Goal: Navigation & Orientation: Find specific page/section

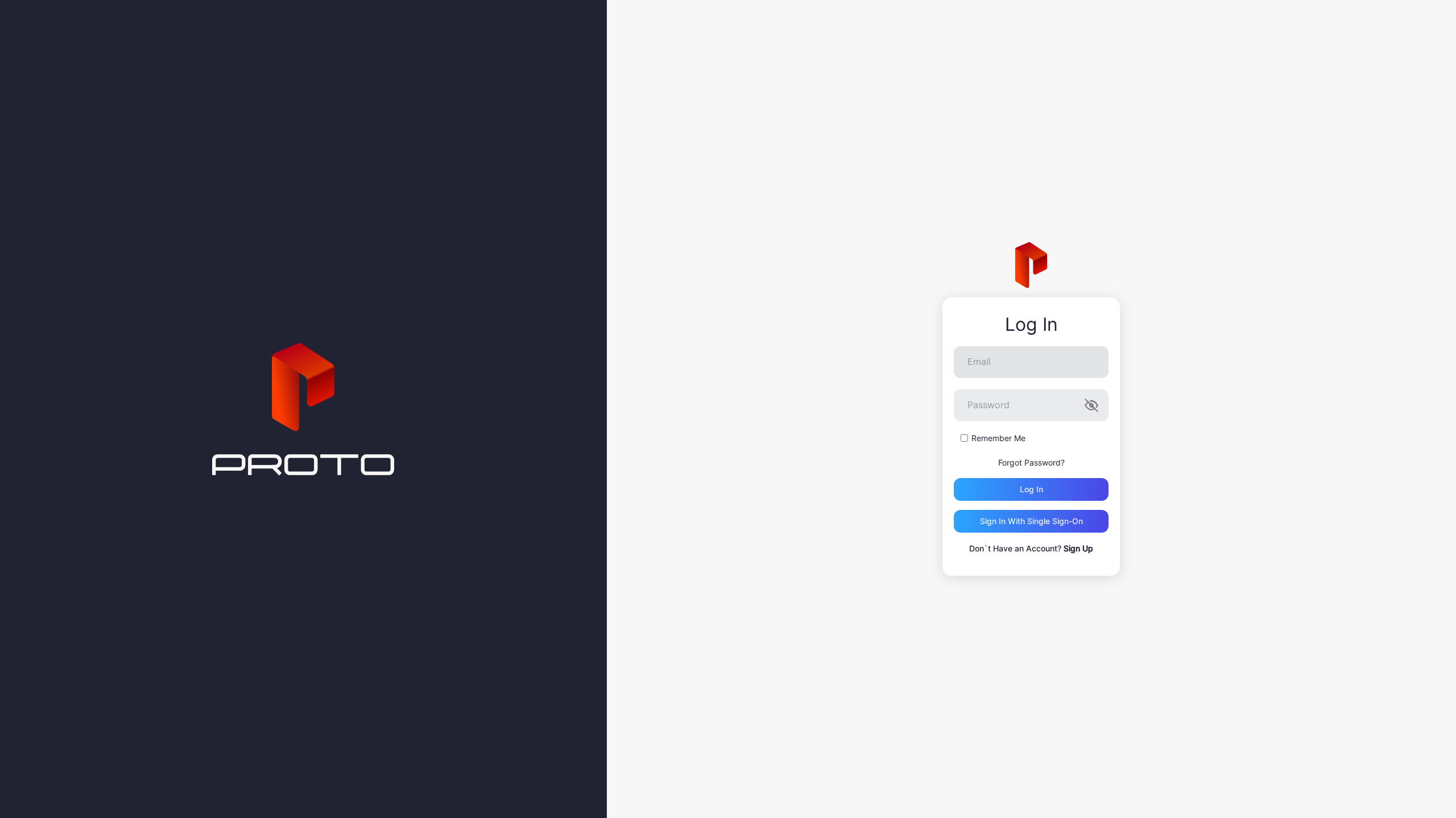
click at [1109, 366] on nordpass-icon at bounding box center [1109, 360] width 0 height 9
click at [0, 818] on nordpass-autofill-portal at bounding box center [0, 818] width 0 height 0
type input "**********"
click at [1017, 491] on div "Log in" at bounding box center [1031, 489] width 155 height 22
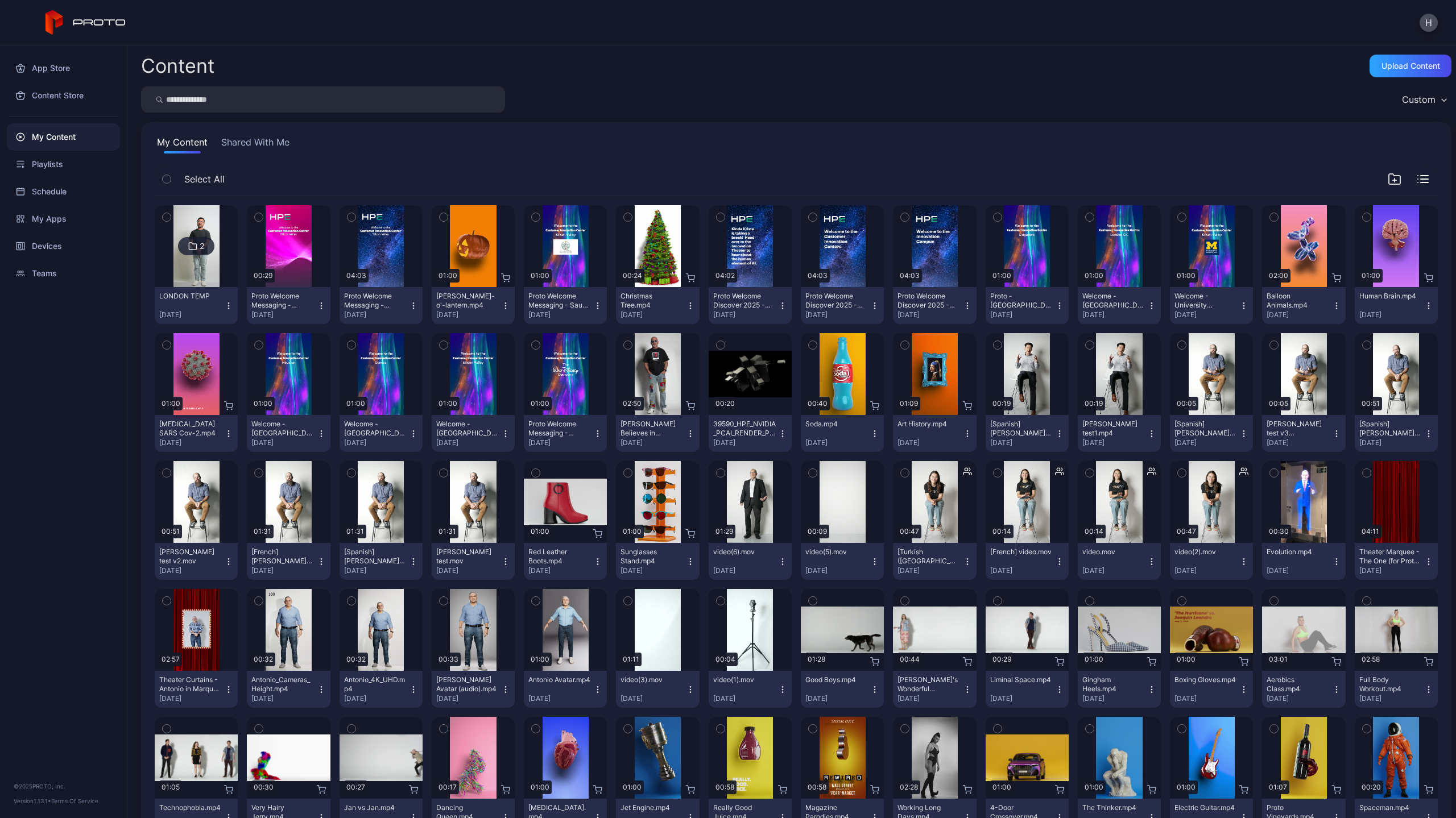
click at [194, 272] on img at bounding box center [196, 245] width 46 height 82
click at [296, 102] on input "search" at bounding box center [323, 99] width 364 height 26
type input "***"
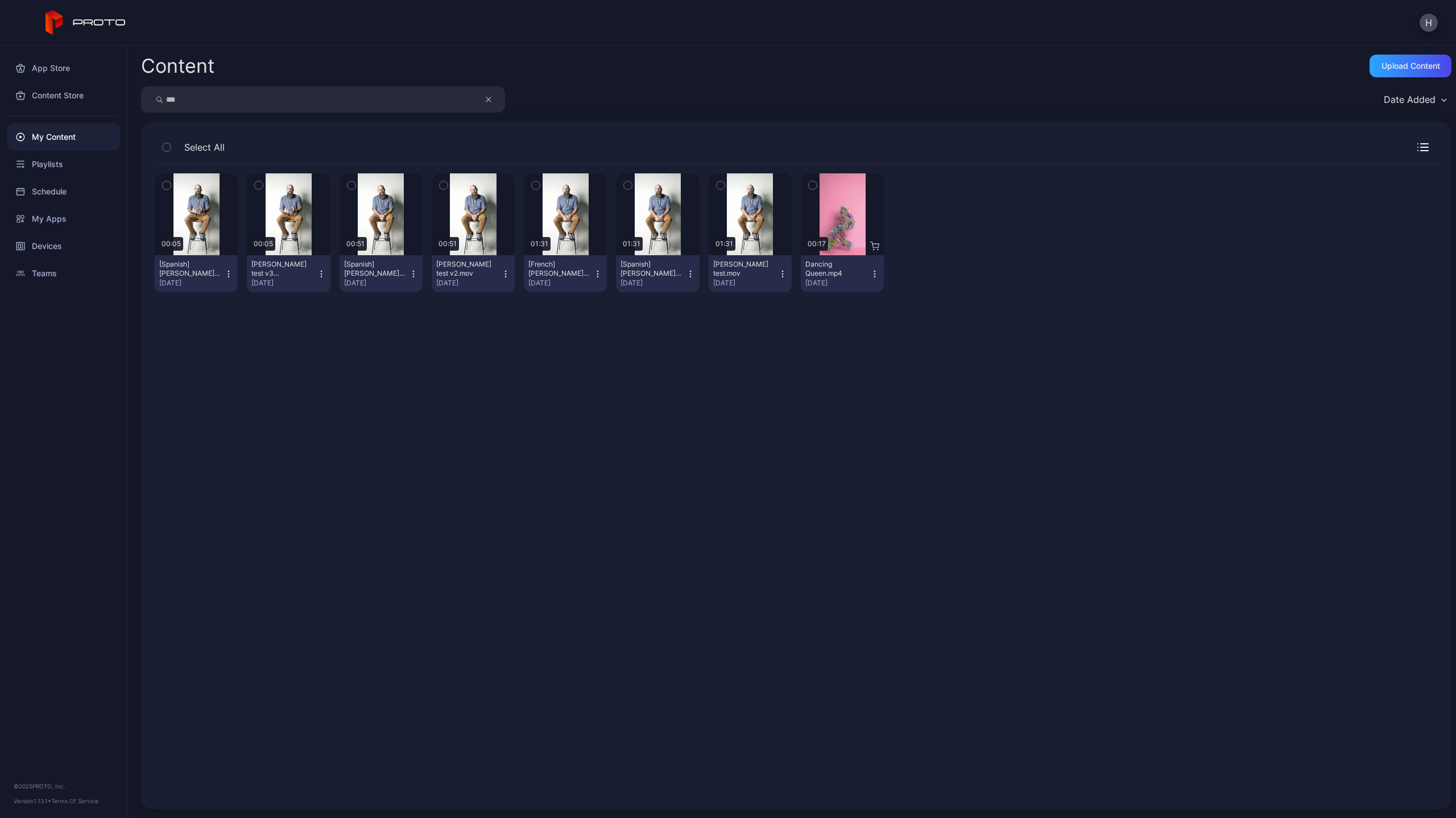
drag, startPoint x: 233, startPoint y: 105, endPoint x: 156, endPoint y: 99, distance: 77.2
click at [156, 99] on div "***" at bounding box center [323, 99] width 364 height 26
click at [53, 100] on div "Content Store" at bounding box center [63, 96] width 113 height 28
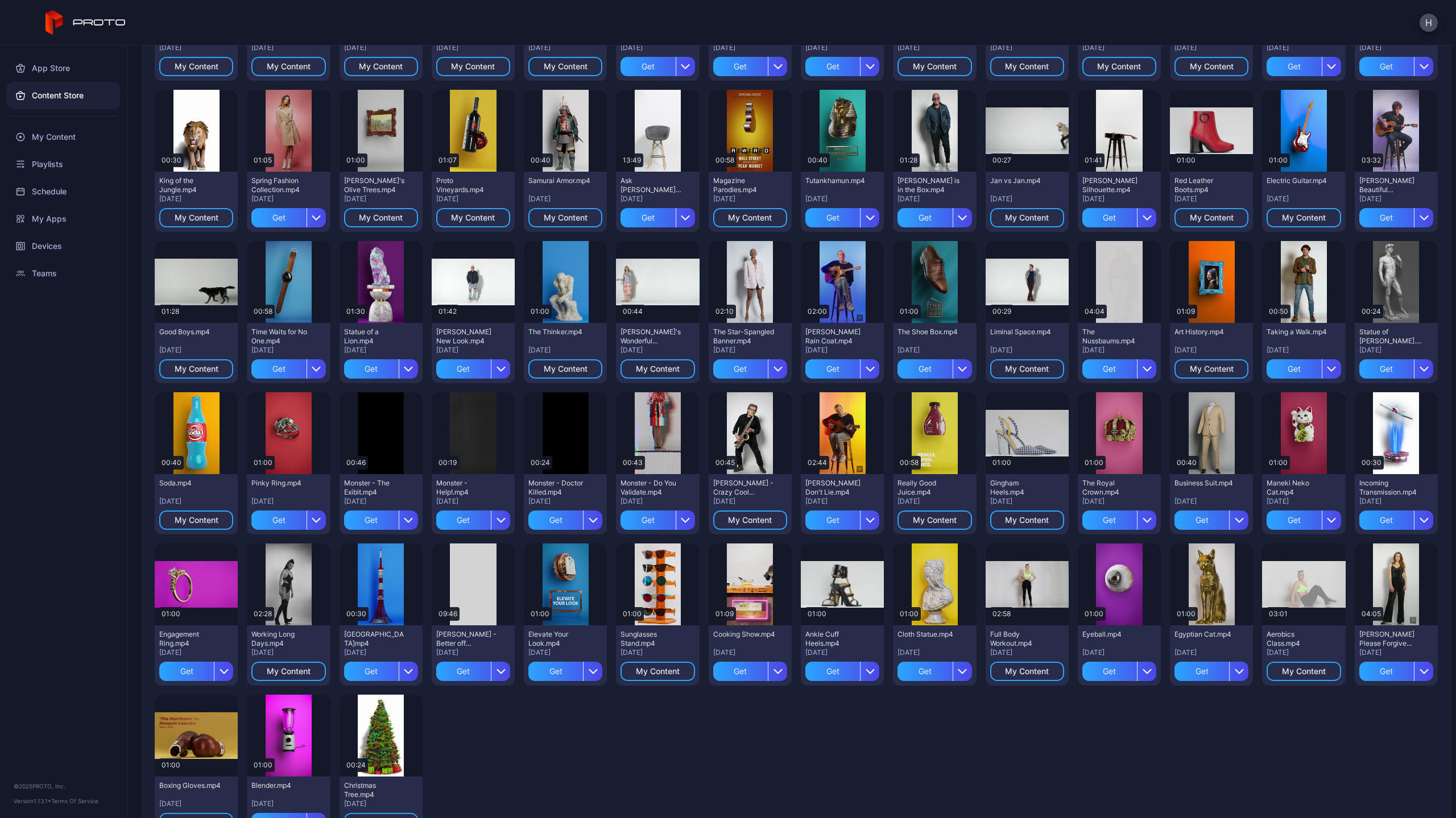
scroll to position [418, 0]
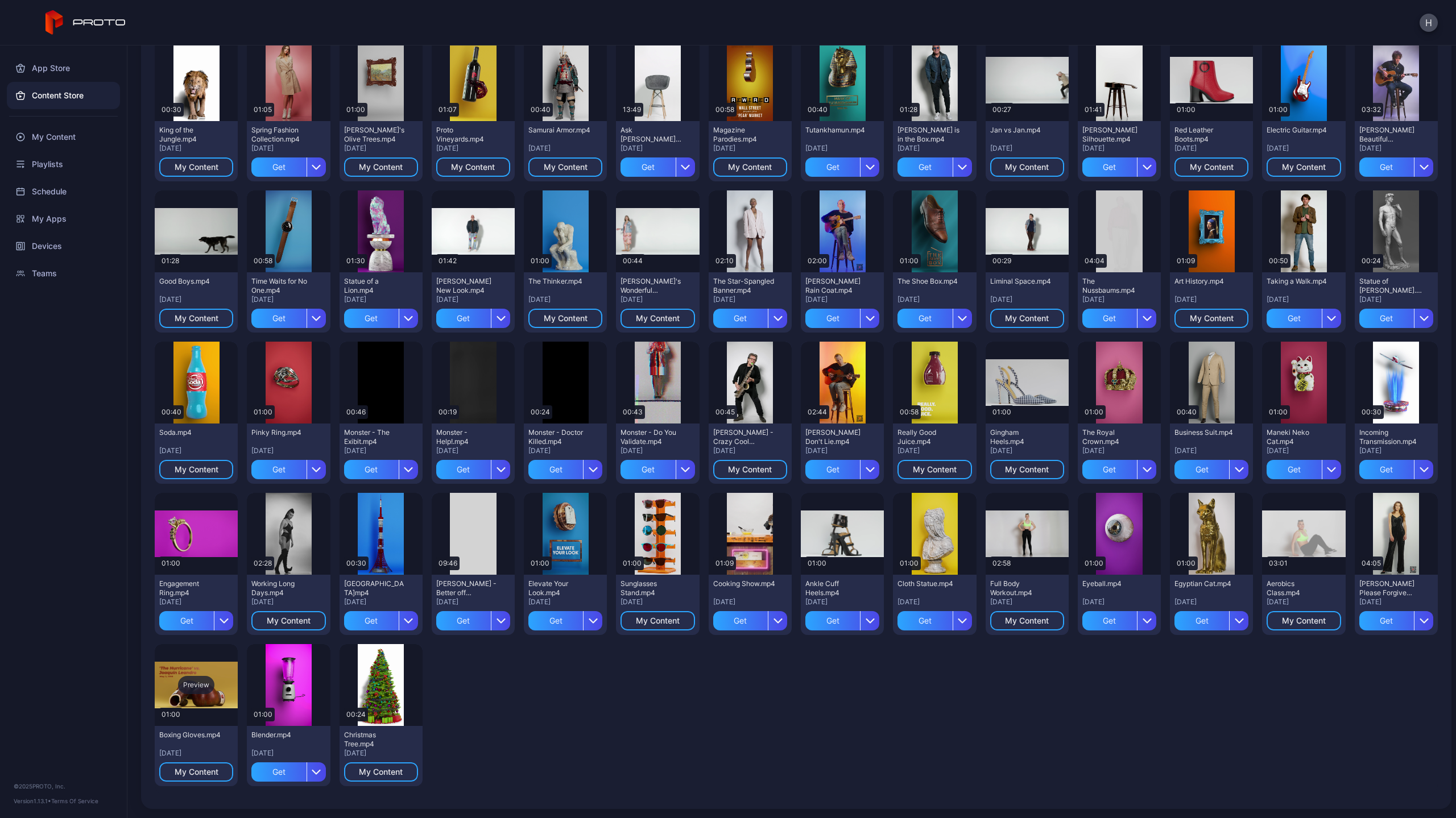
click at [203, 666] on div "Preview" at bounding box center [196, 685] width 83 height 82
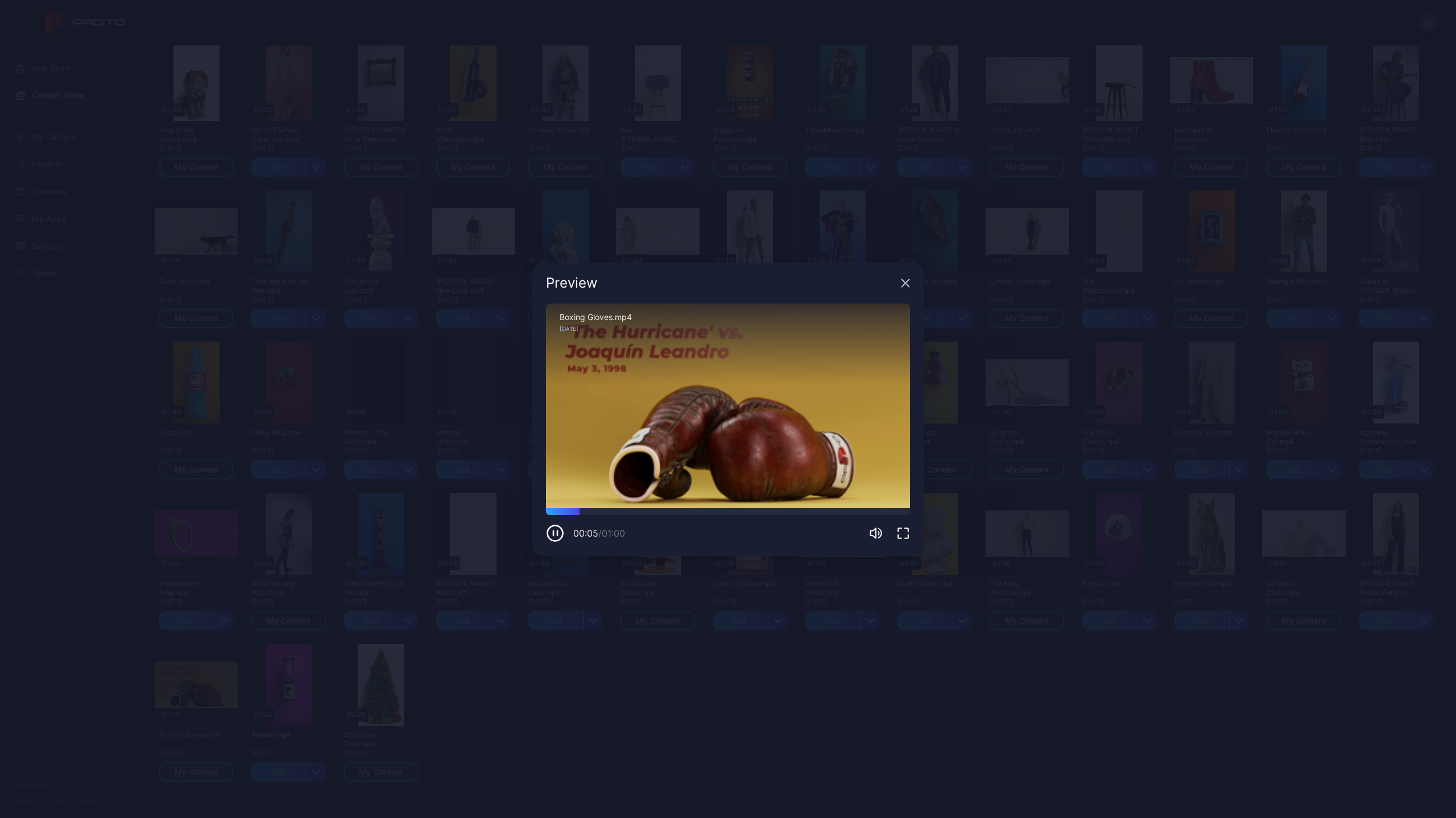
click at [904, 280] on icon "button" at bounding box center [905, 283] width 9 height 9
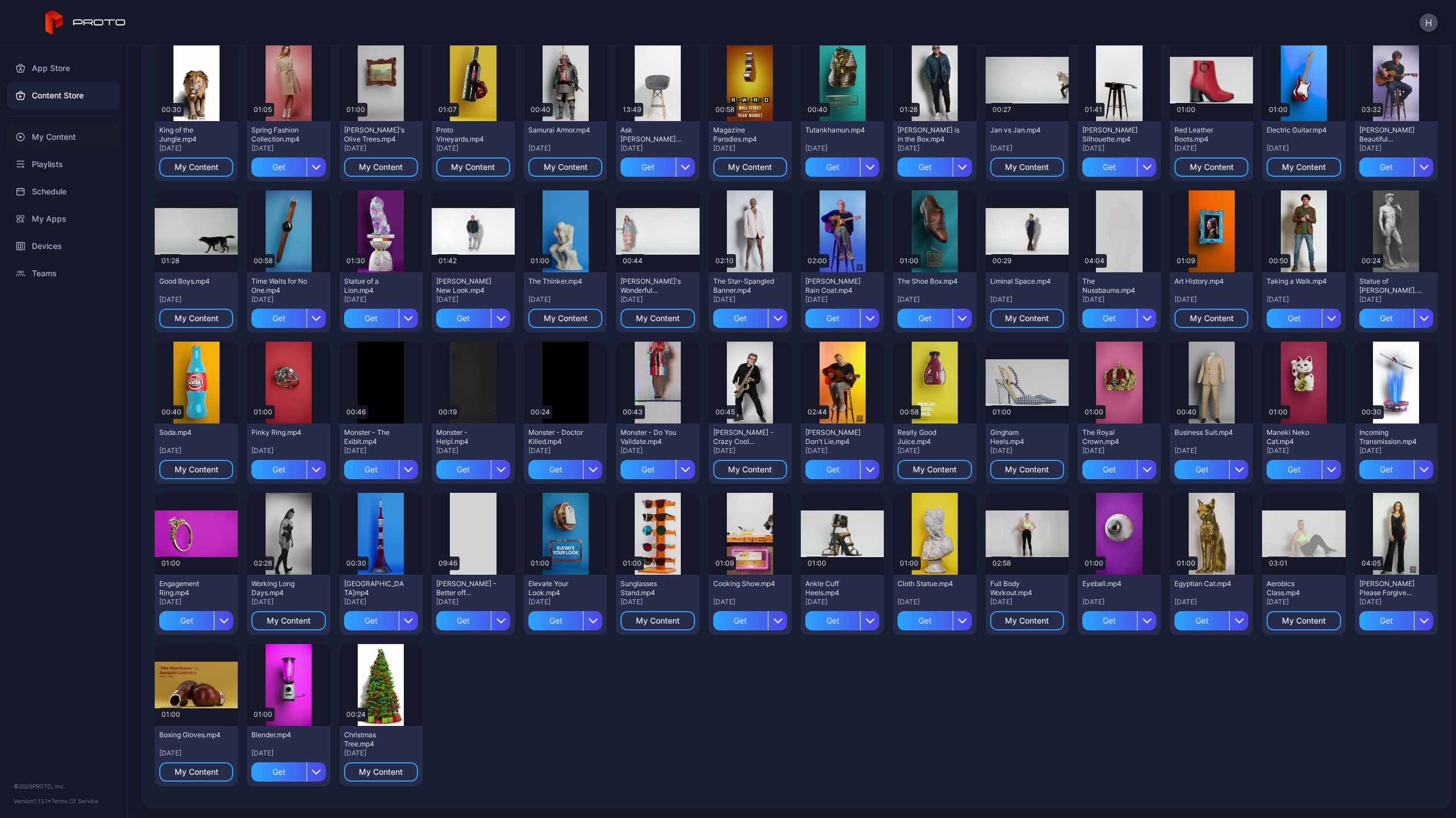
click at [65, 133] on div "My Content" at bounding box center [63, 137] width 113 height 28
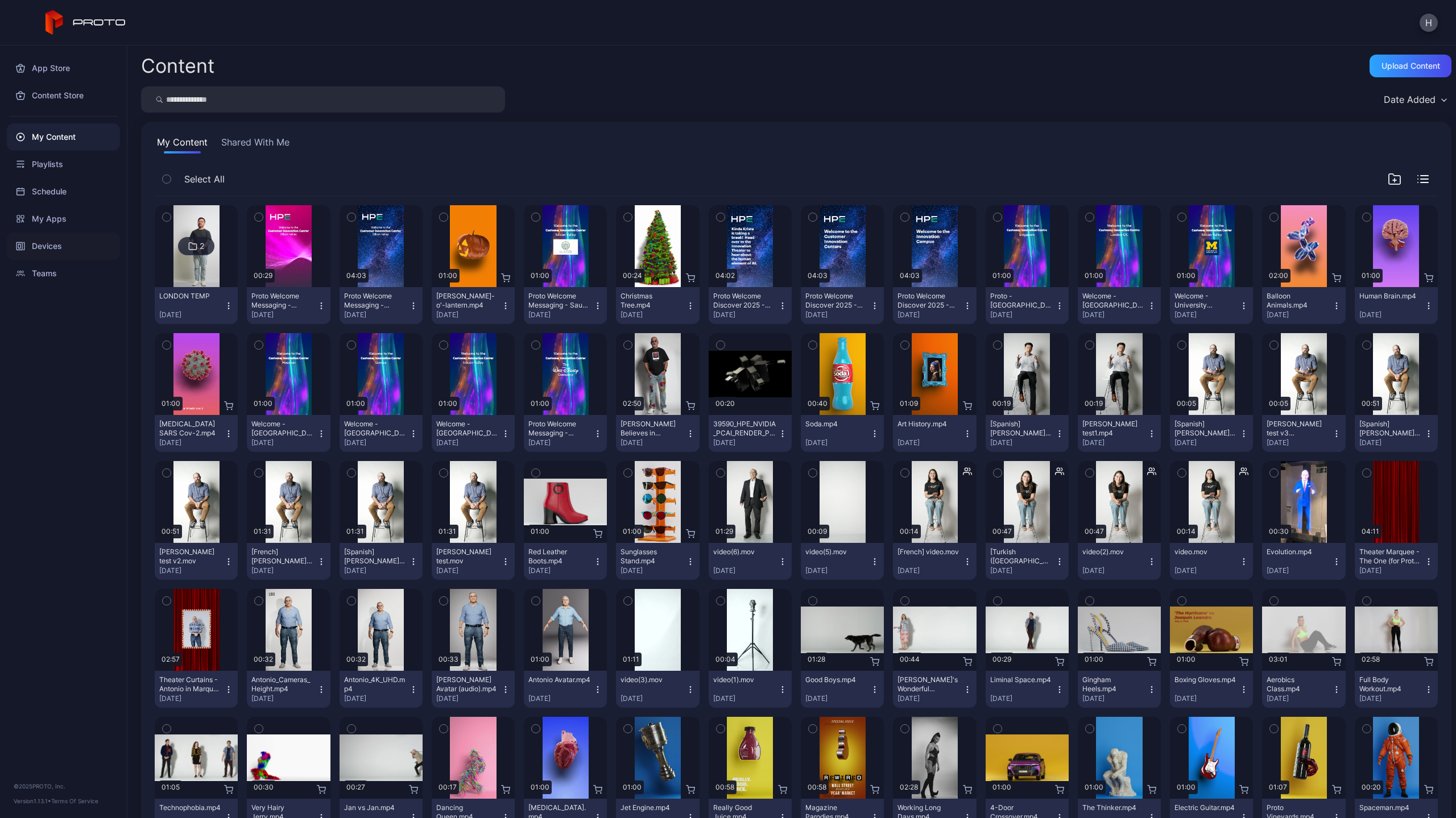
click at [50, 242] on div "Devices" at bounding box center [63, 246] width 113 height 28
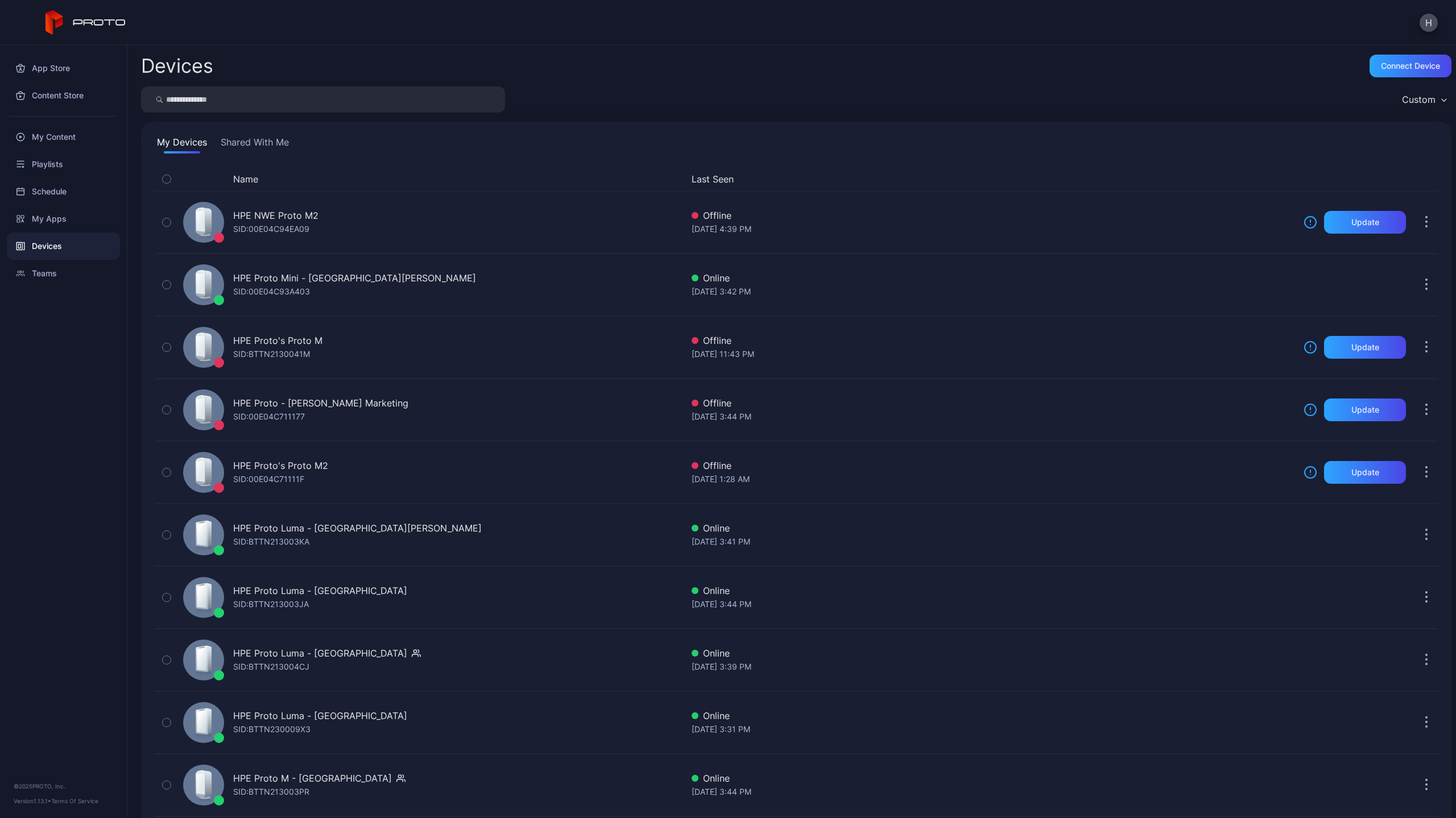
click at [228, 141] on button "Shared With Me" at bounding box center [255, 144] width 73 height 18
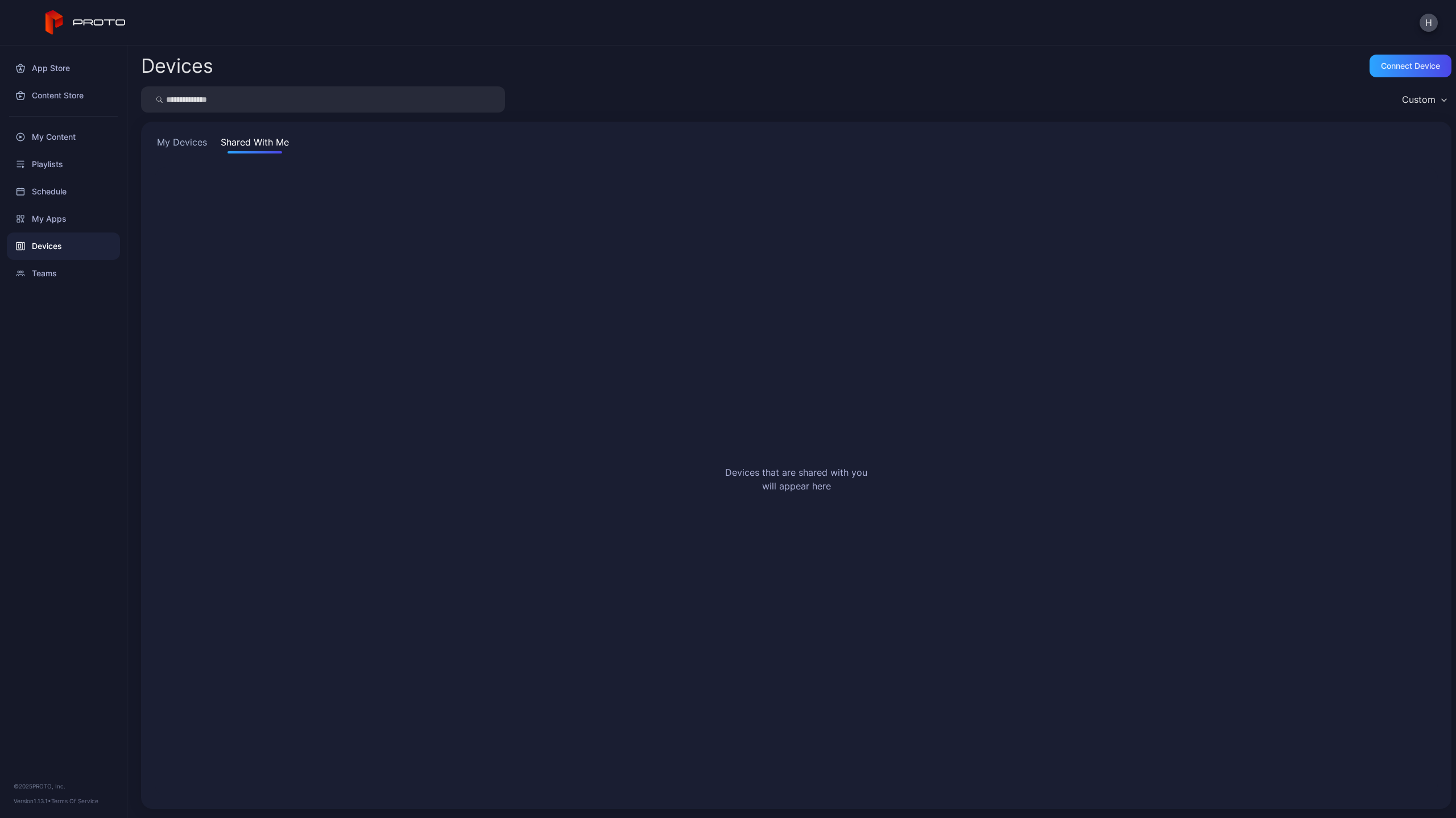
click at [190, 141] on button "My Devices" at bounding box center [182, 144] width 54 height 18
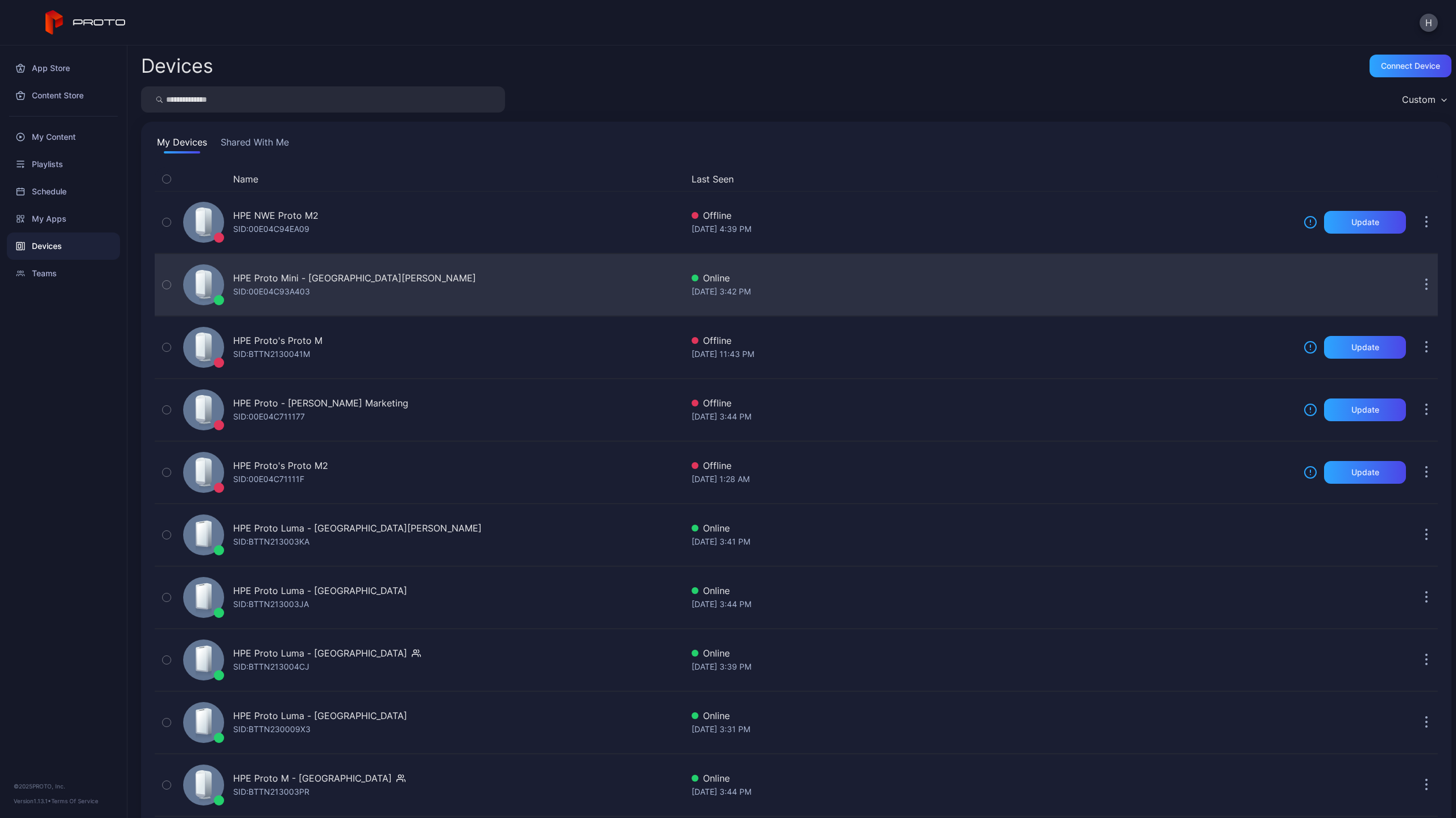
click at [274, 276] on div "HPE Proto Mini - [GEOGRAPHIC_DATA][PERSON_NAME]" at bounding box center [355, 278] width 243 height 14
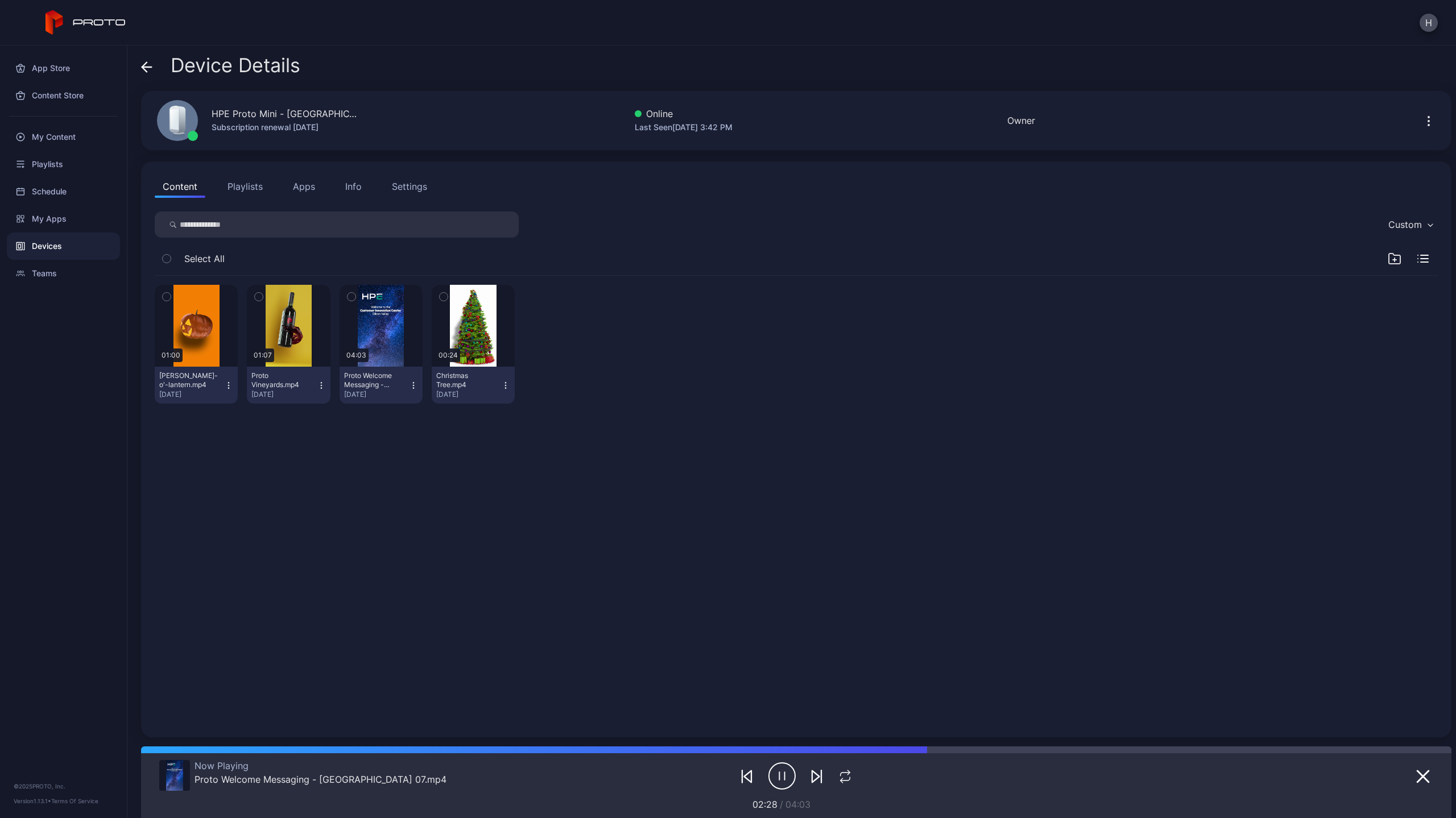
click at [145, 66] on icon at bounding box center [146, 66] width 11 height 11
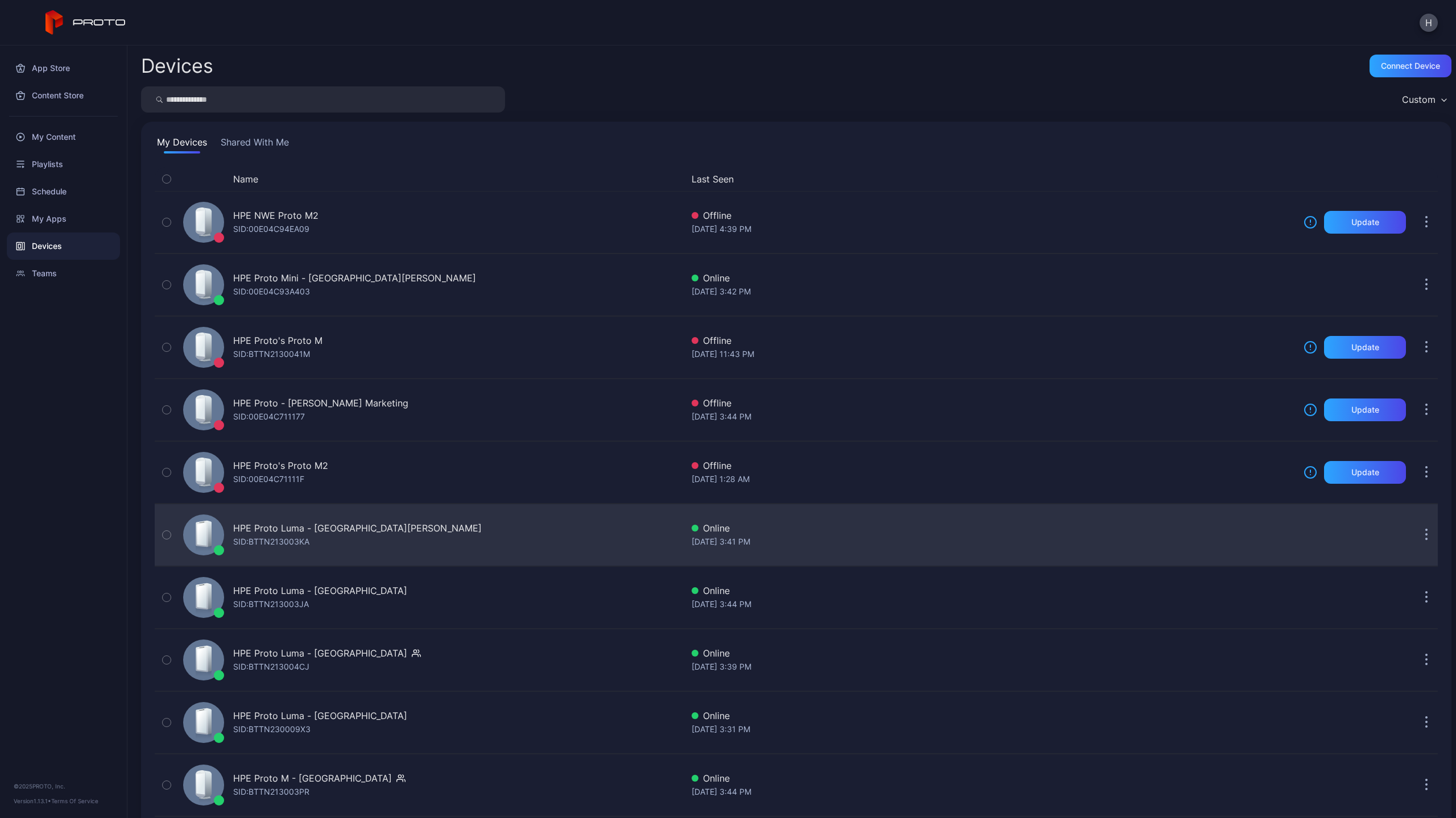
click at [264, 523] on div "HPE Proto Luma - [GEOGRAPHIC_DATA][PERSON_NAME]" at bounding box center [358, 529] width 249 height 14
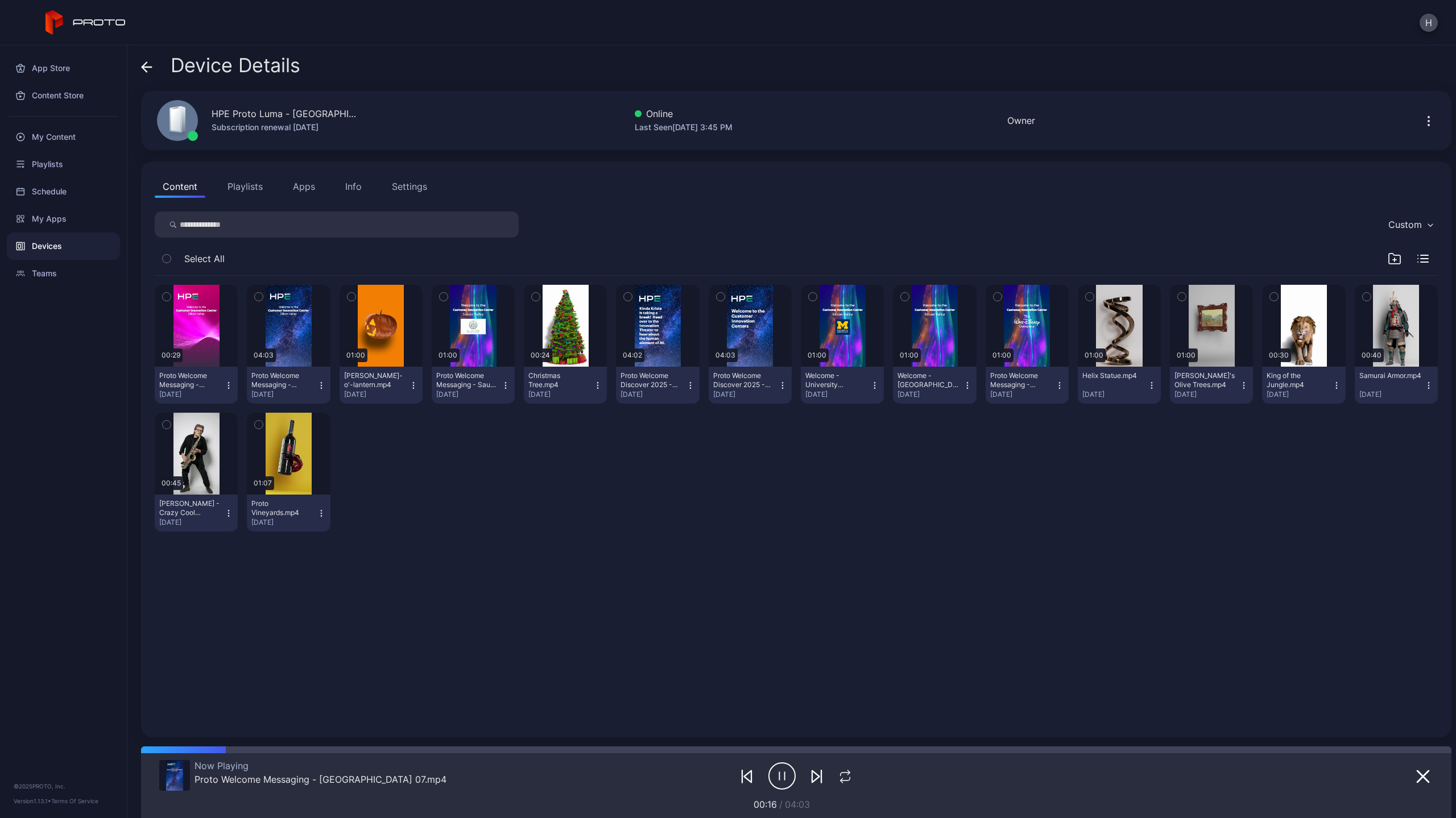
click at [142, 67] on icon at bounding box center [144, 66] width 4 height 9
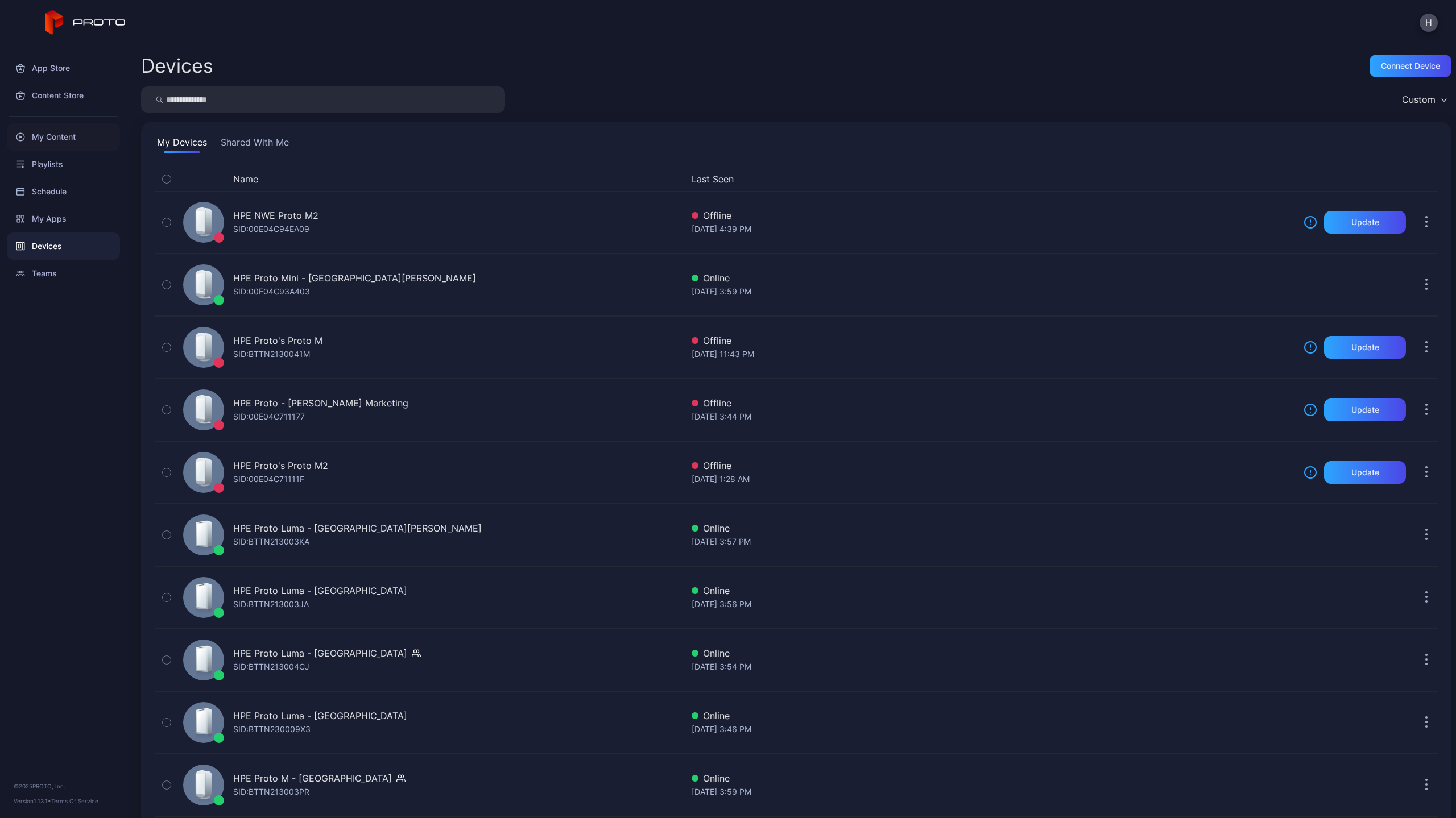
click at [40, 133] on div "My Content" at bounding box center [63, 137] width 113 height 28
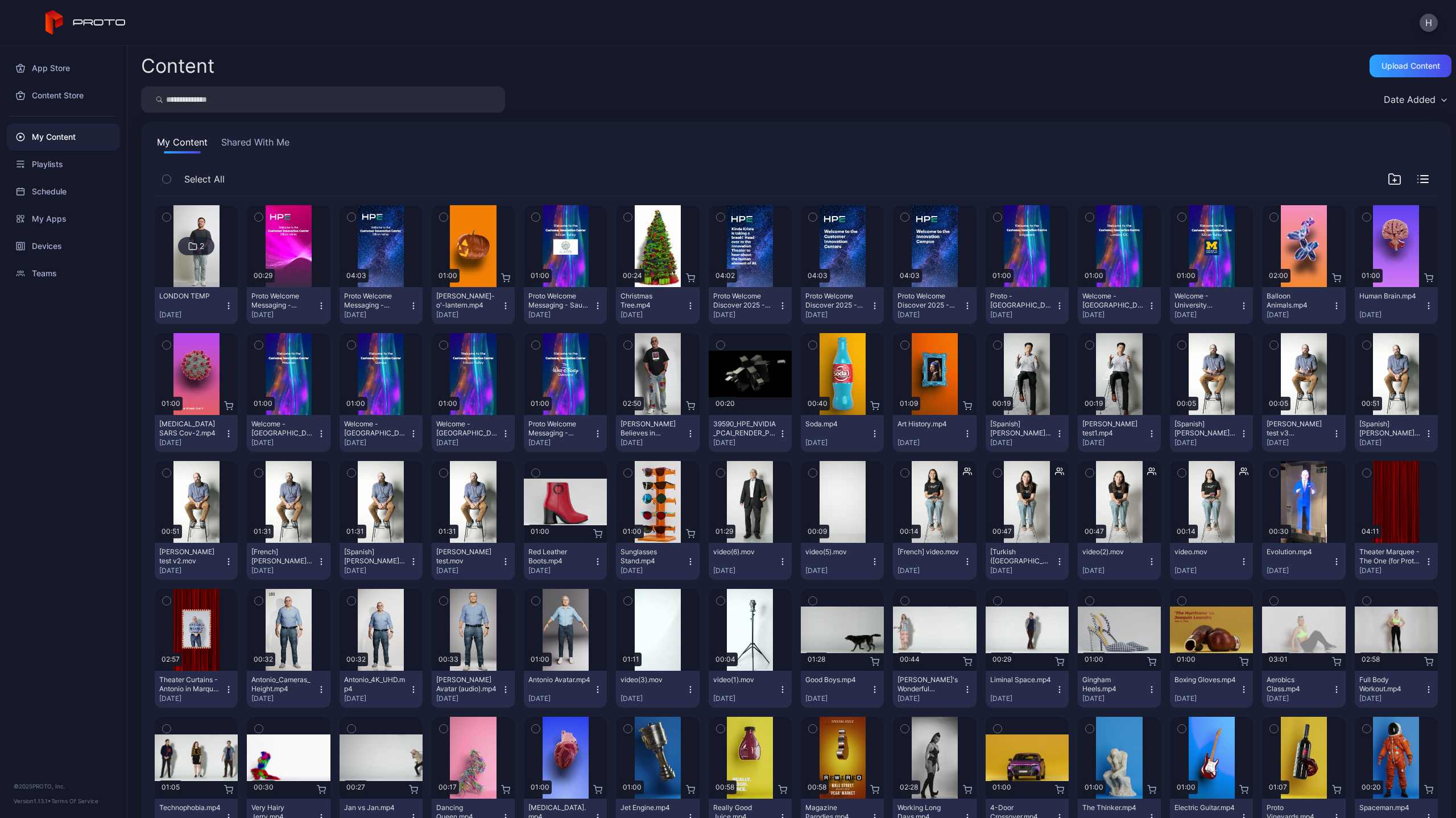
click at [243, 145] on button "Shared With Me" at bounding box center [255, 144] width 73 height 18
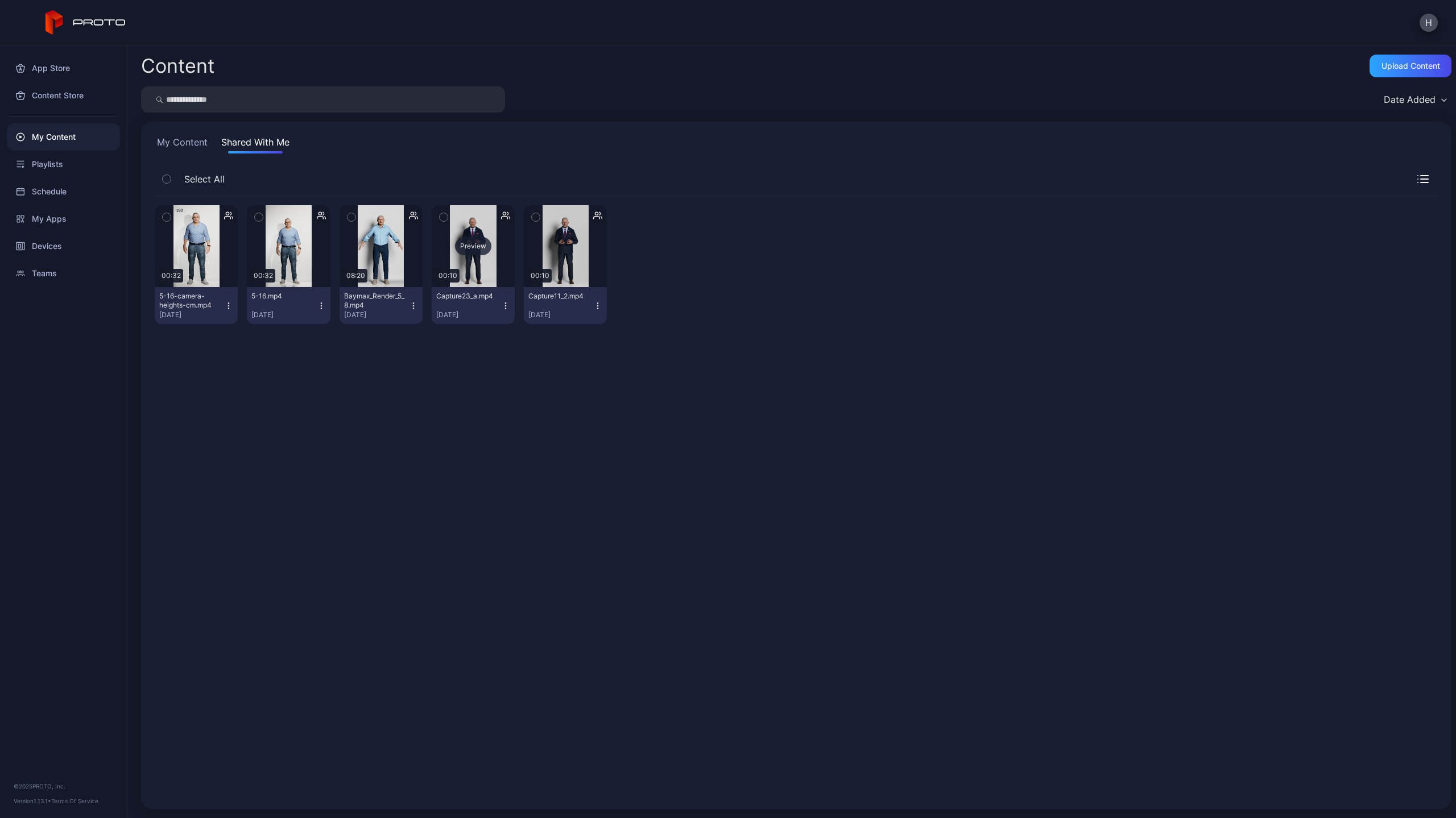
click at [470, 242] on div "Preview" at bounding box center [473, 245] width 36 height 18
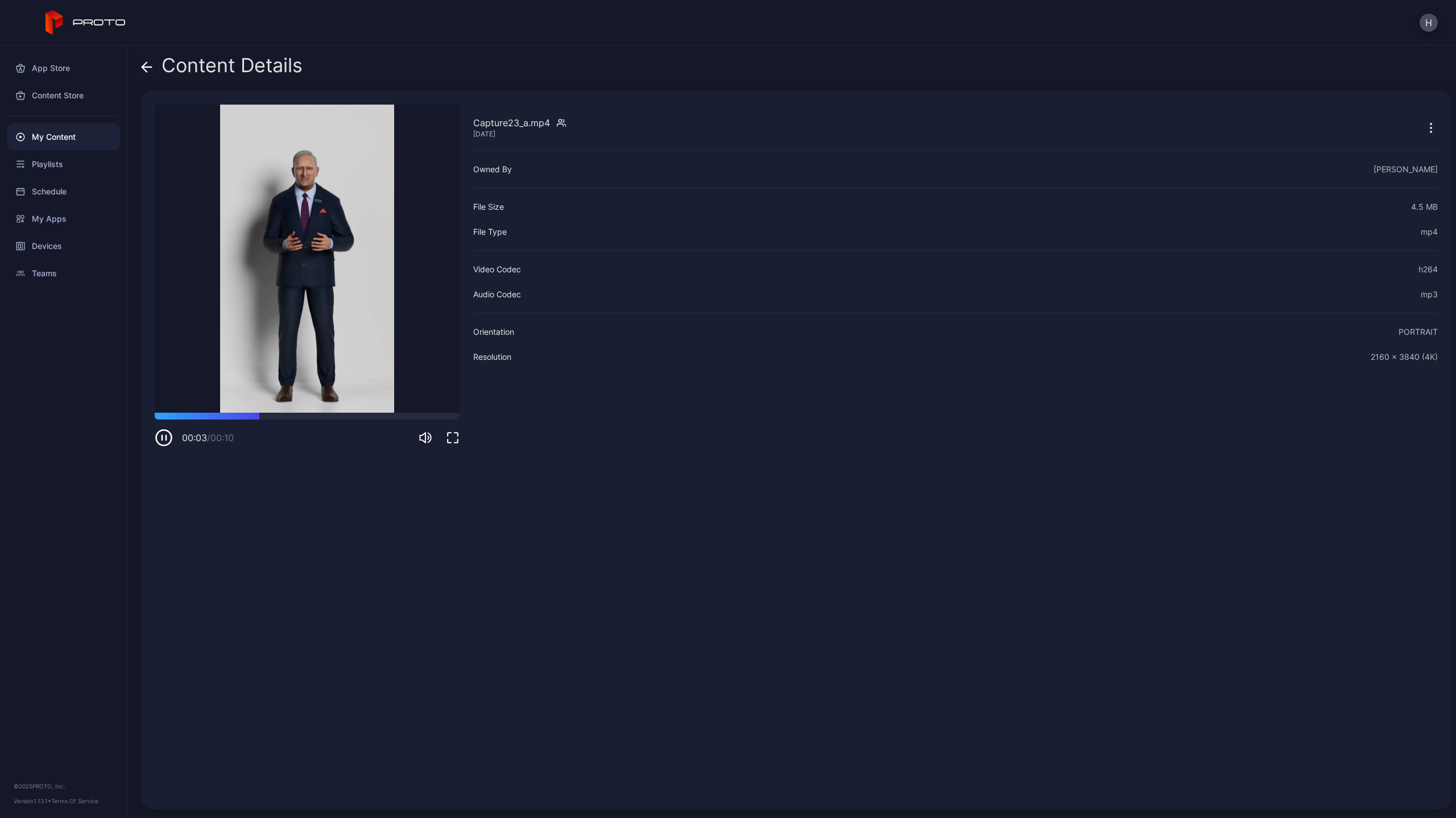
click at [146, 73] on span at bounding box center [146, 65] width 11 height 22
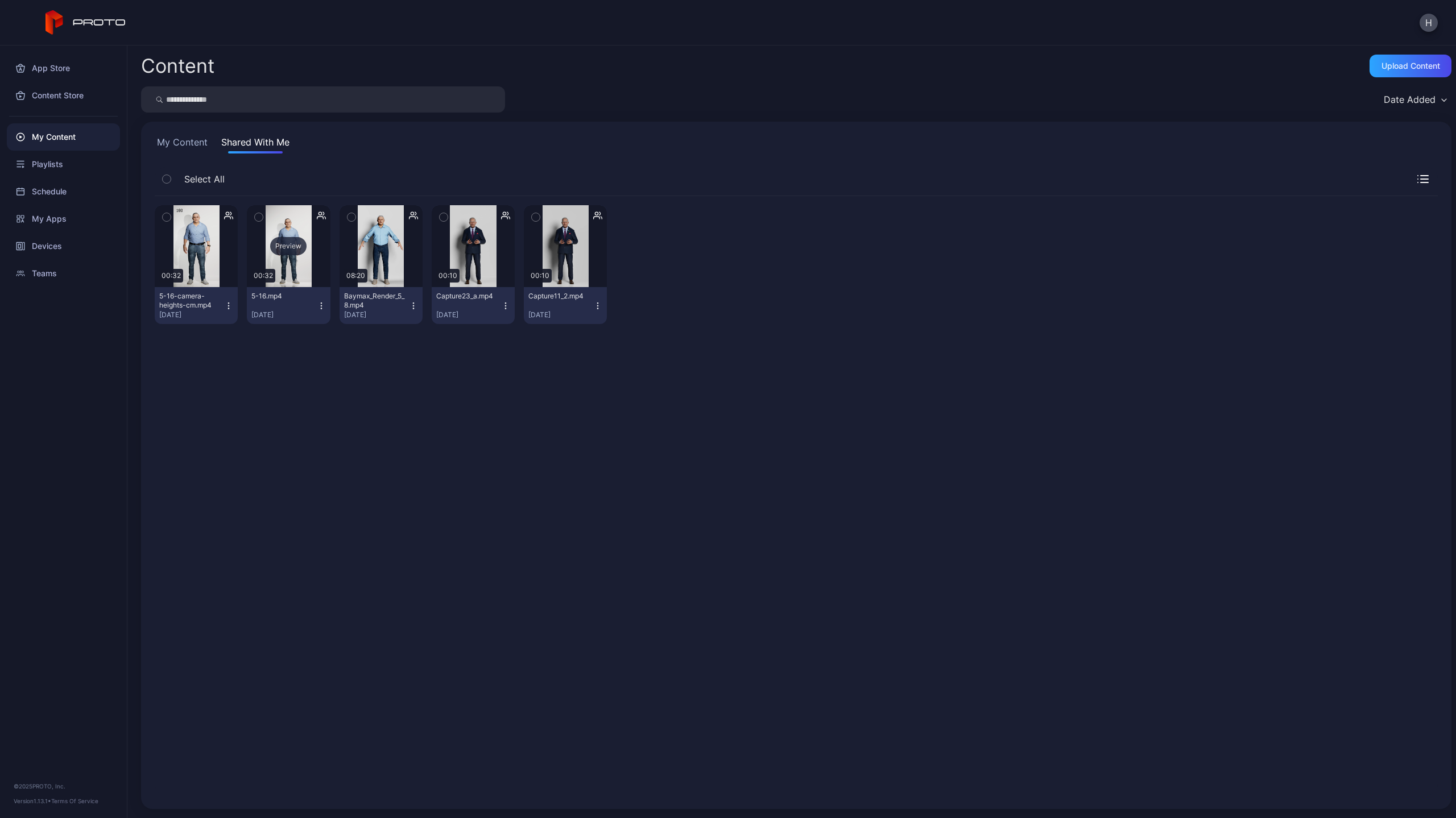
click at [287, 238] on div "Preview" at bounding box center [289, 245] width 36 height 18
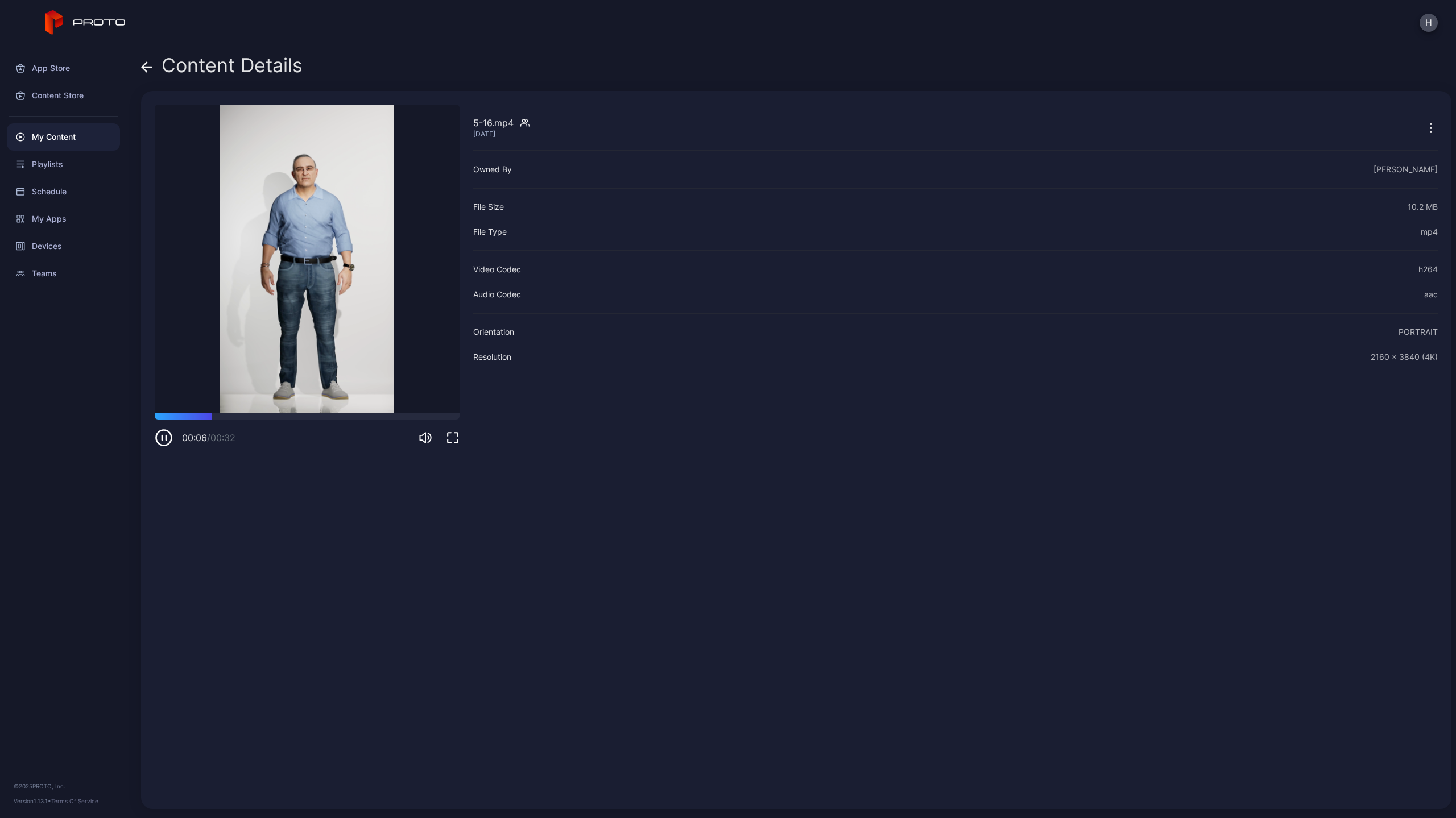
click at [151, 67] on icon at bounding box center [146, 67] width 9 height 0
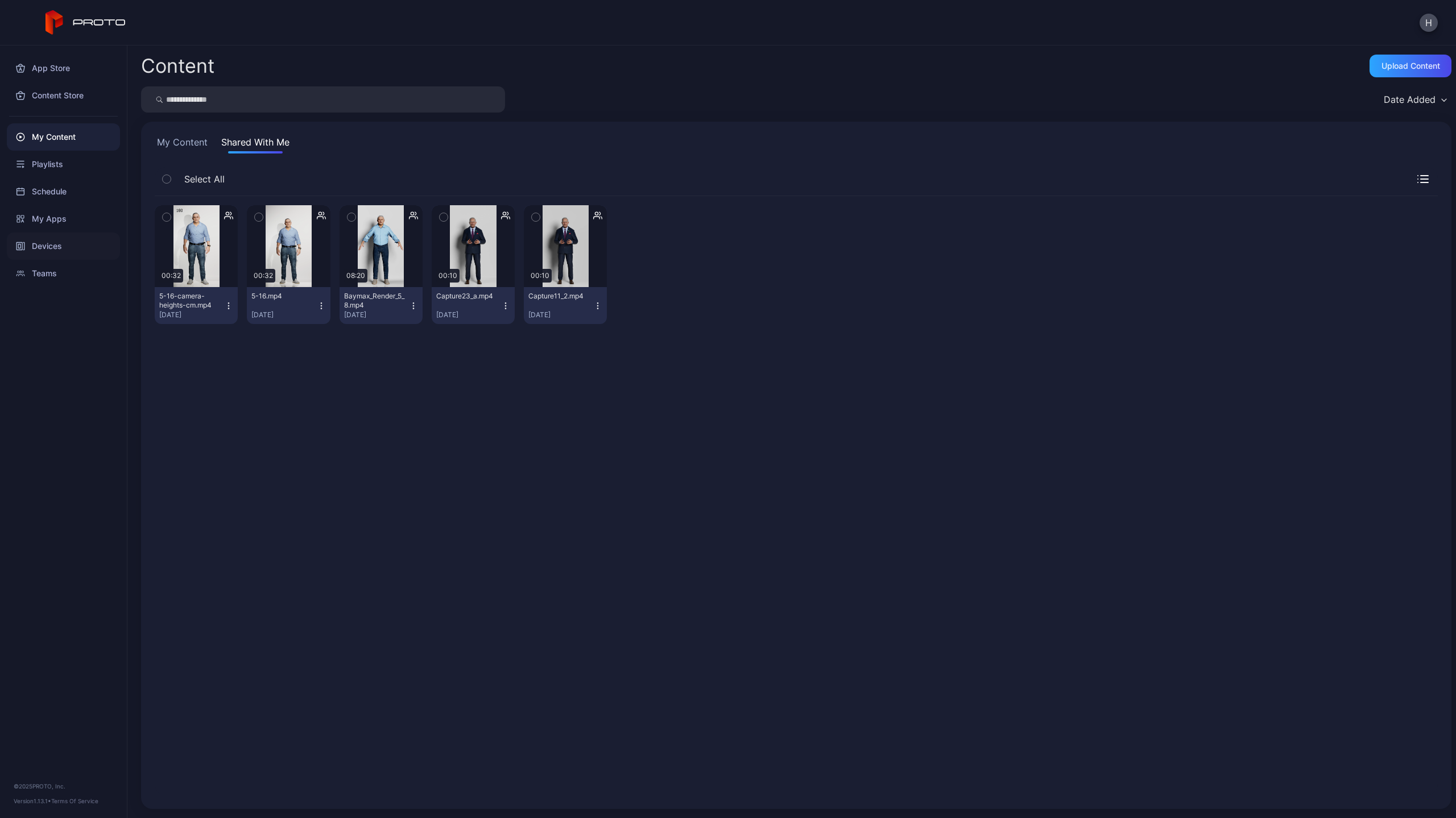
click at [42, 242] on div "Devices" at bounding box center [63, 246] width 113 height 28
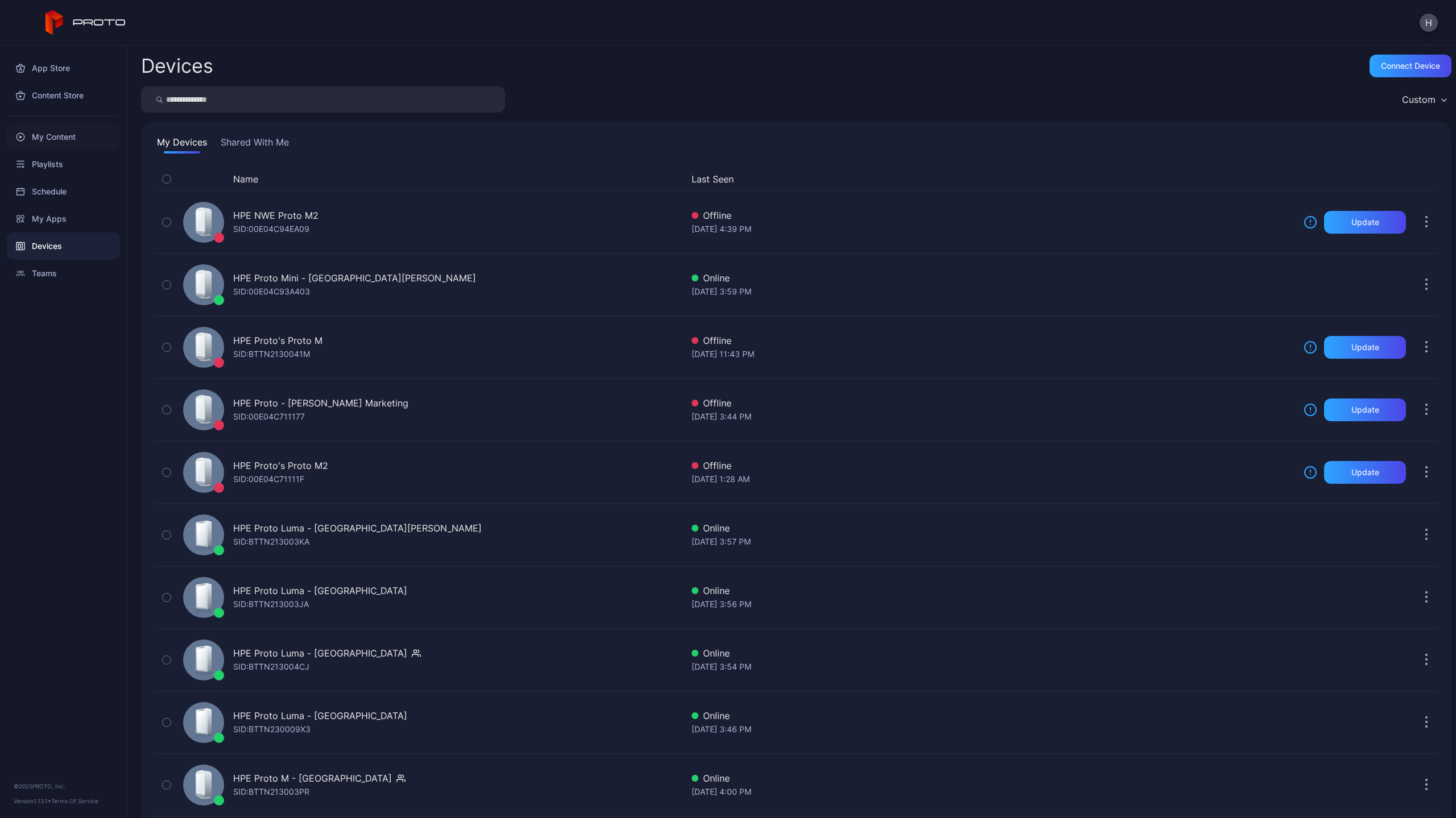
click at [43, 138] on div "My Content" at bounding box center [63, 137] width 113 height 28
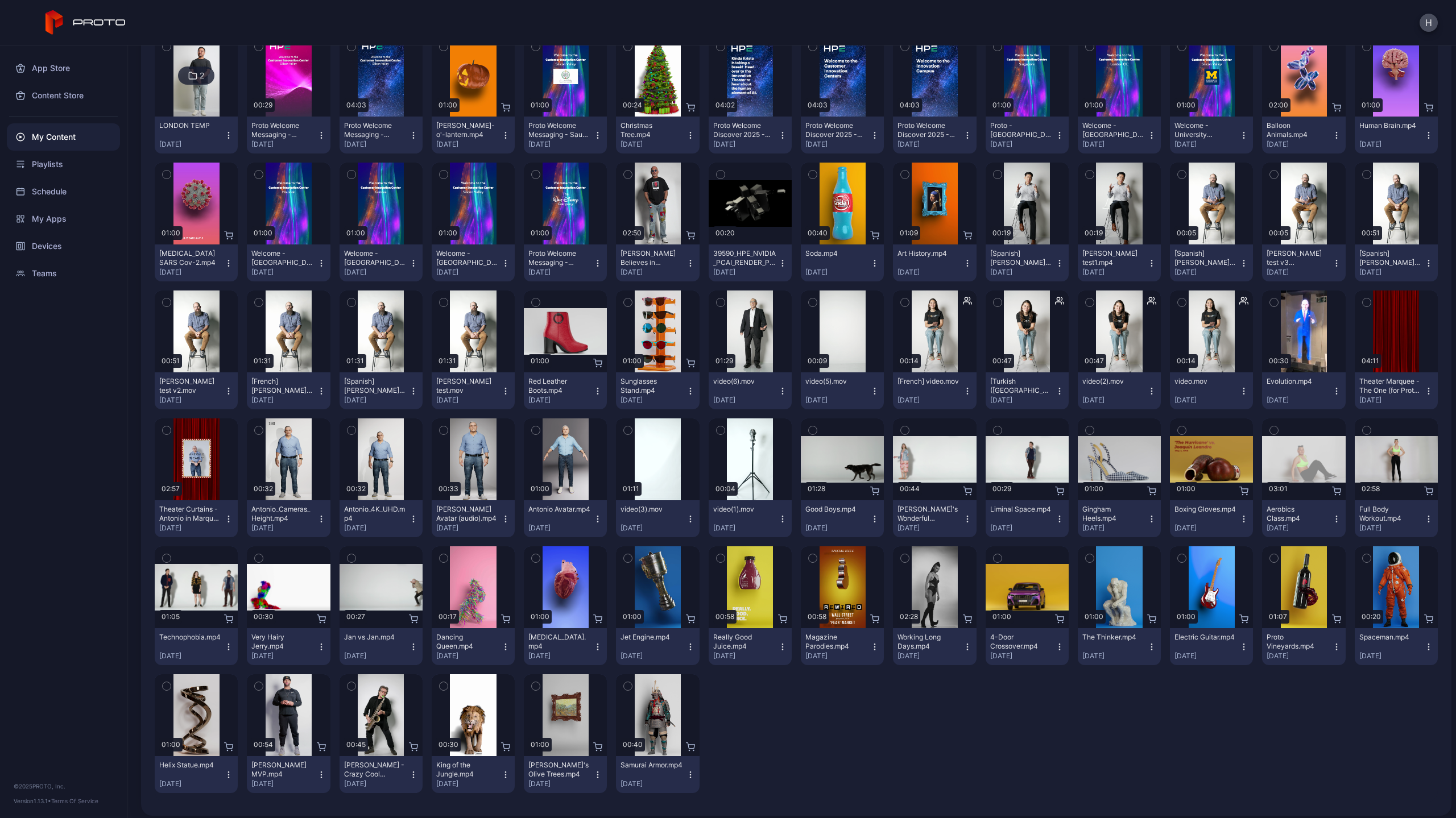
scroll to position [114, 0]
